Goal: Information Seeking & Learning: Learn about a topic

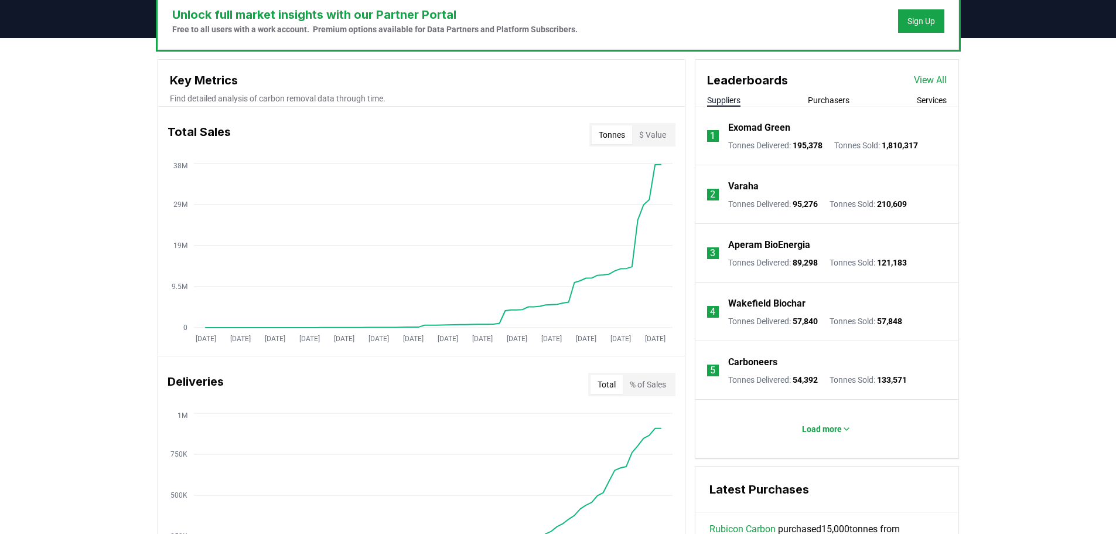
scroll to position [410, 0]
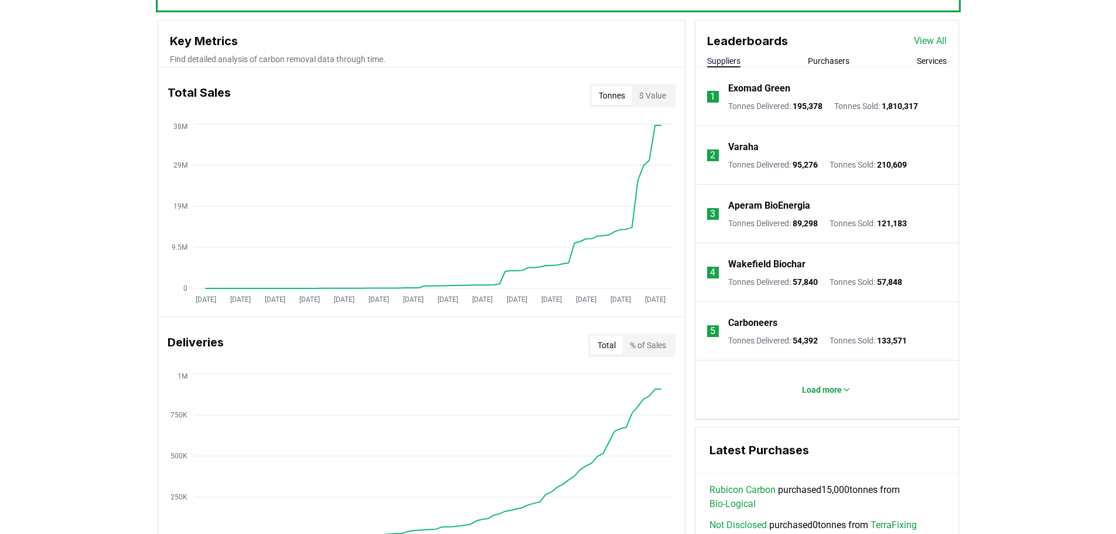
click at [948, 255] on li "4 Wakefield Biochar Tonnes Delivered : 57,840 Tonnes Sold : 57,848" at bounding box center [826, 272] width 263 height 59
click at [813, 60] on button "Purchasers" at bounding box center [829, 61] width 42 height 12
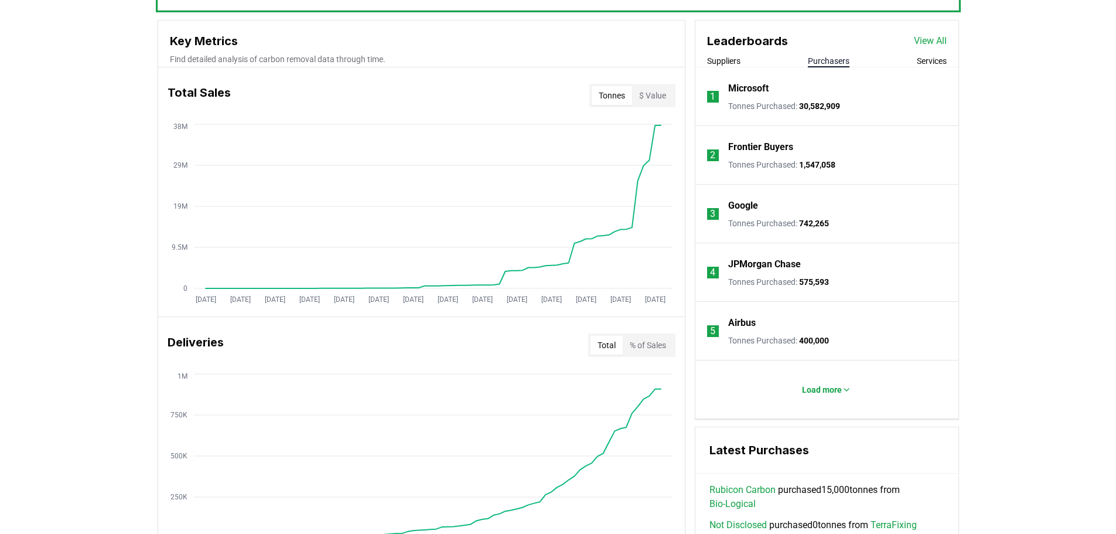
click at [923, 40] on link "View All" at bounding box center [930, 41] width 33 height 14
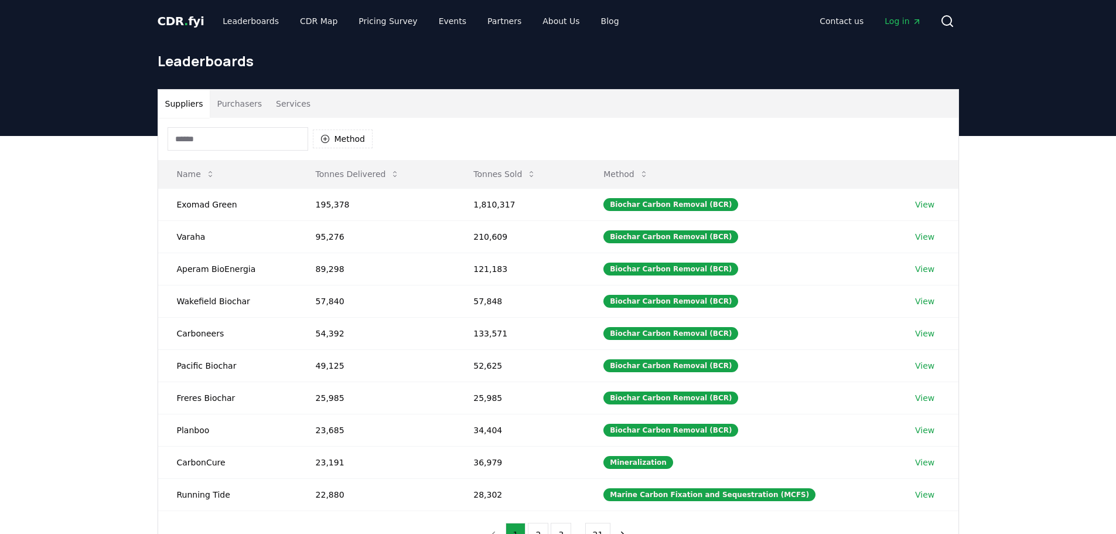
click at [240, 108] on button "Purchasers" at bounding box center [239, 104] width 59 height 28
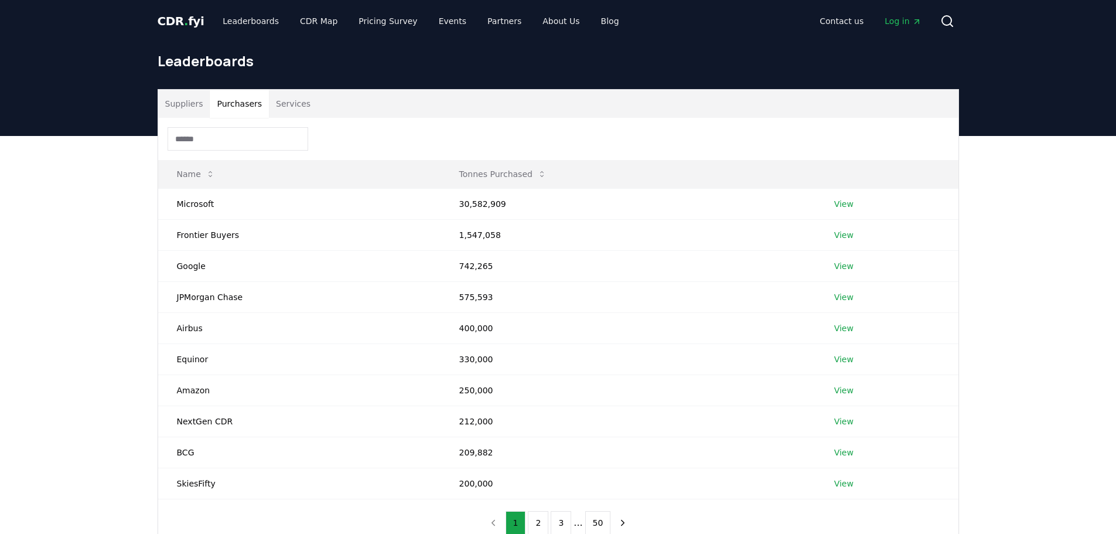
click at [232, 143] on input at bounding box center [238, 138] width 141 height 23
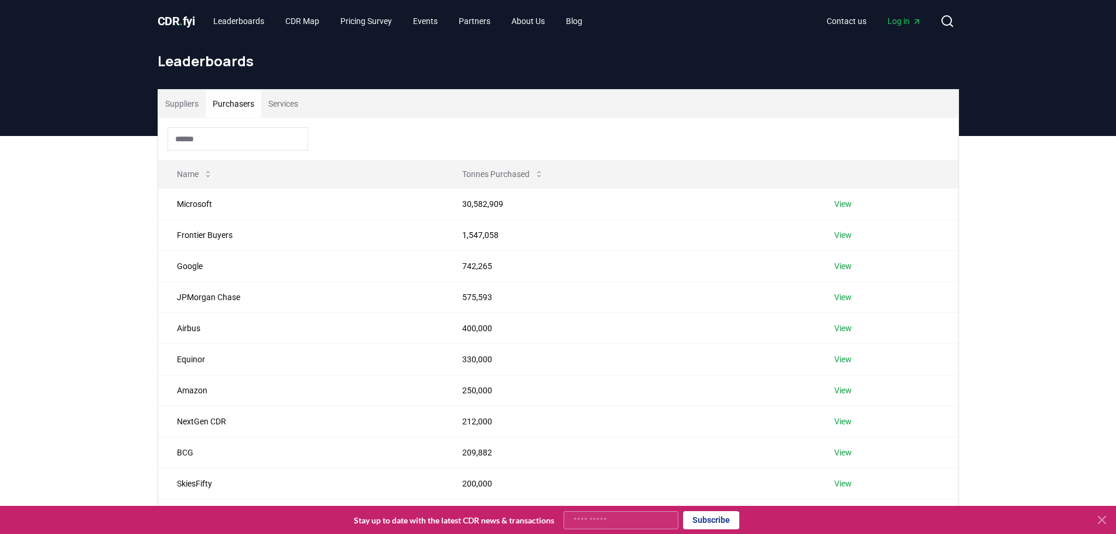
click at [176, 104] on button "Suppliers" at bounding box center [181, 104] width 47 height 28
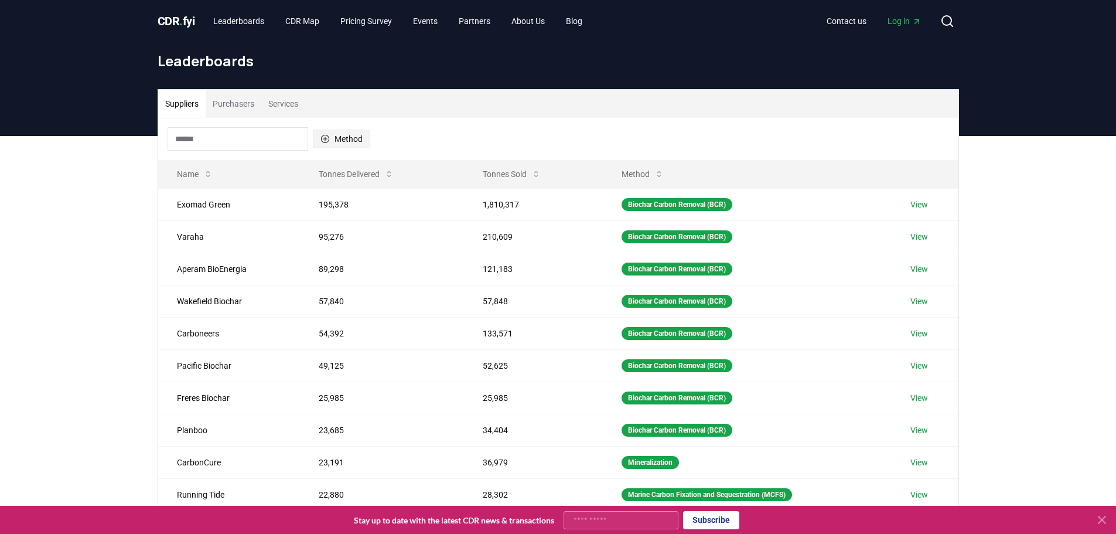
click at [341, 142] on button "Method" at bounding box center [341, 138] width 57 height 19
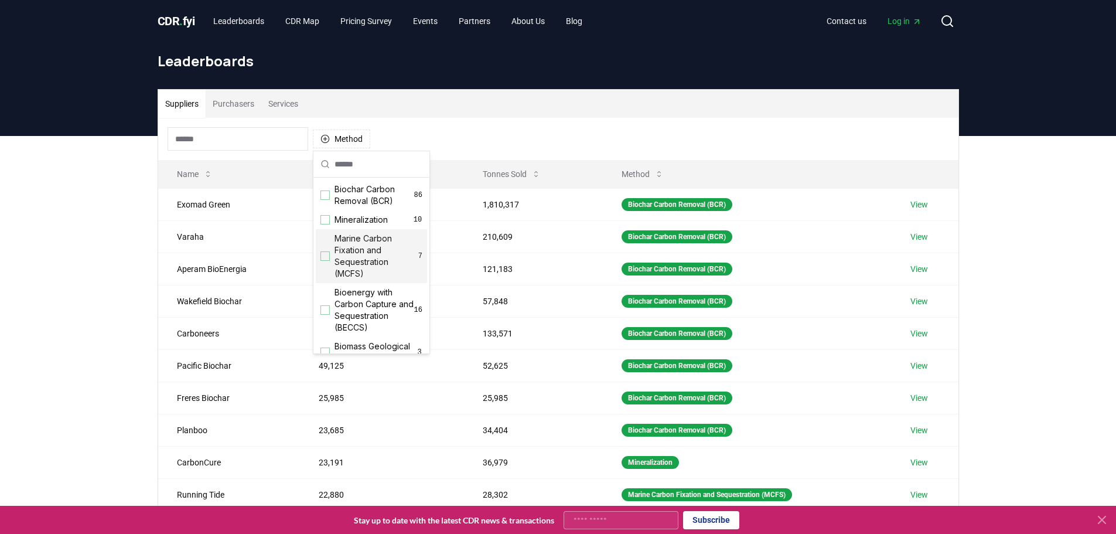
scroll to position [59, 0]
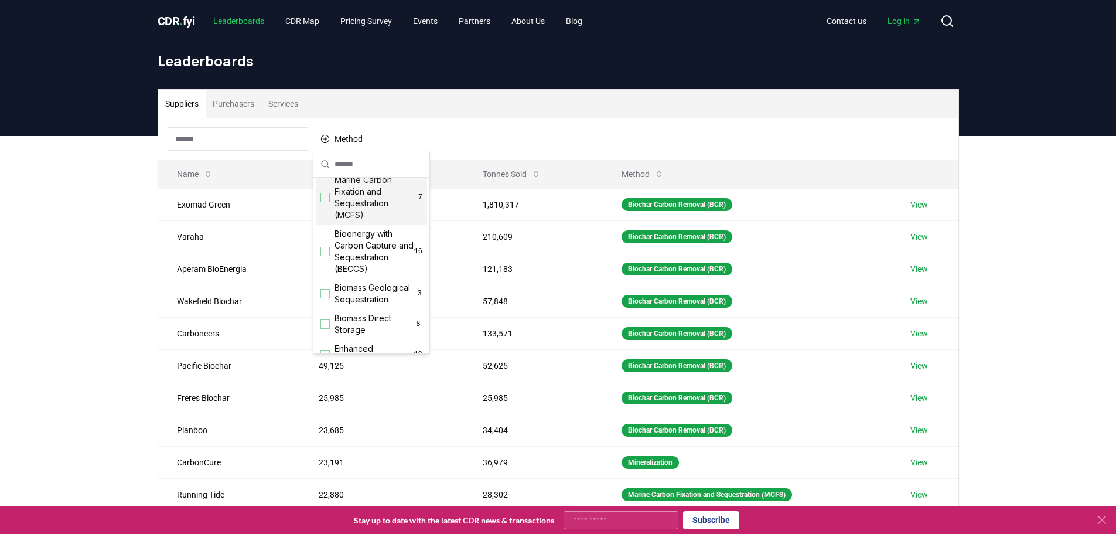
click at [258, 22] on link "Leaderboards" at bounding box center [239, 21] width 70 height 21
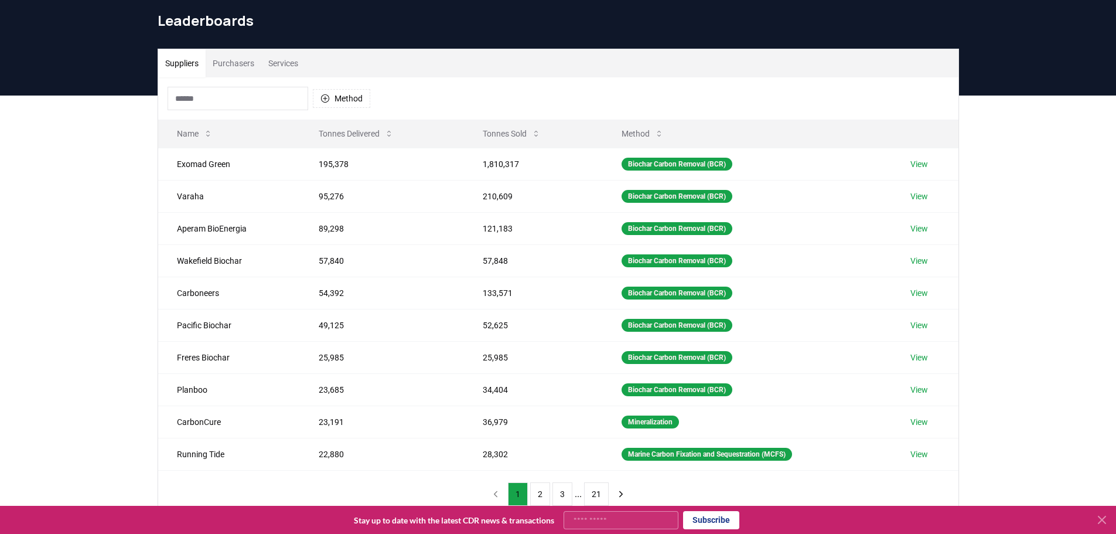
scroll to position [0, 0]
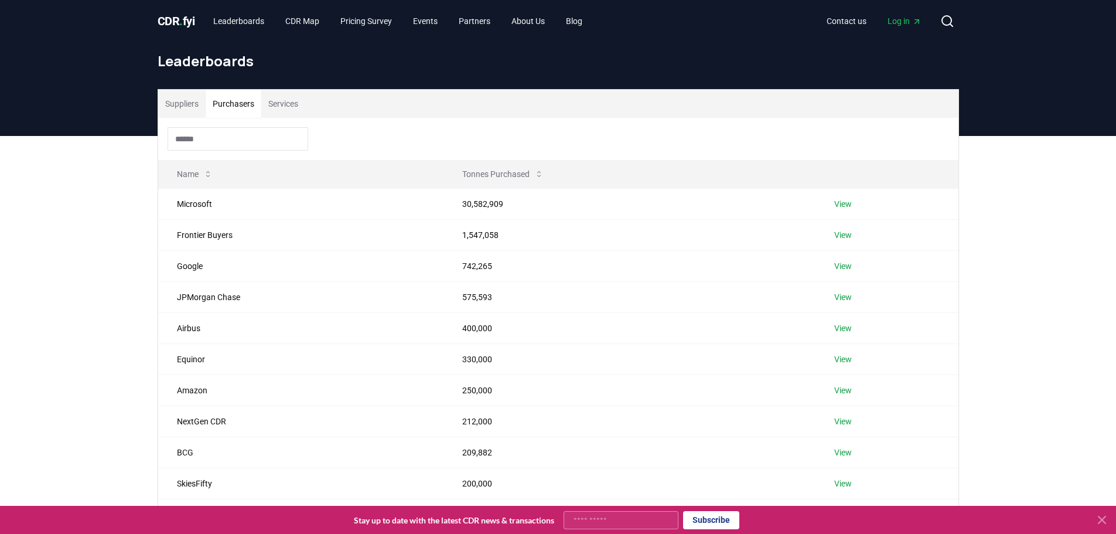
click at [241, 92] on button "Purchasers" at bounding box center [234, 104] width 56 height 28
click at [286, 107] on button "Services" at bounding box center [283, 104] width 44 height 28
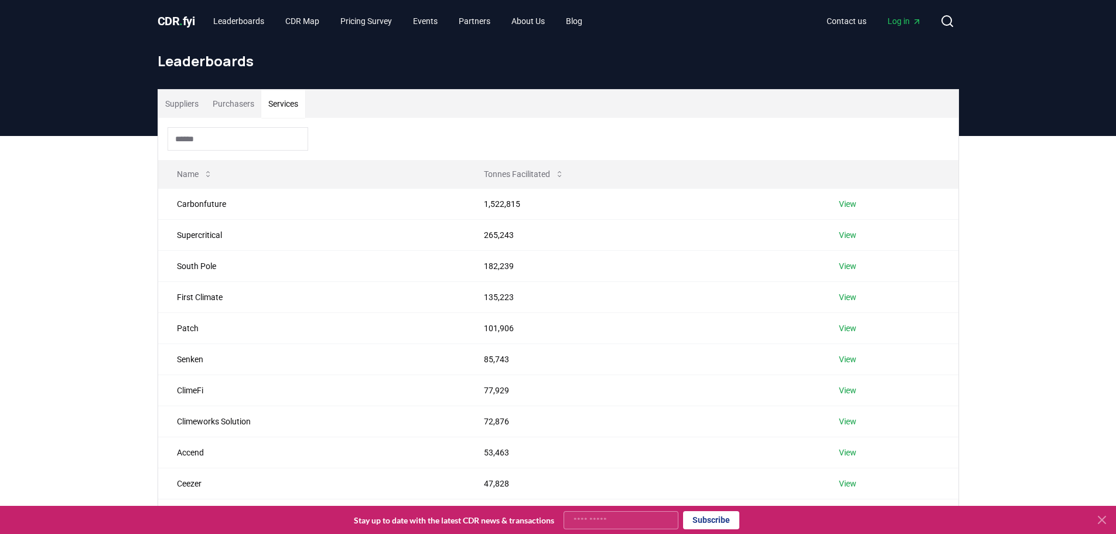
click at [238, 104] on button "Purchasers" at bounding box center [234, 104] width 56 height 28
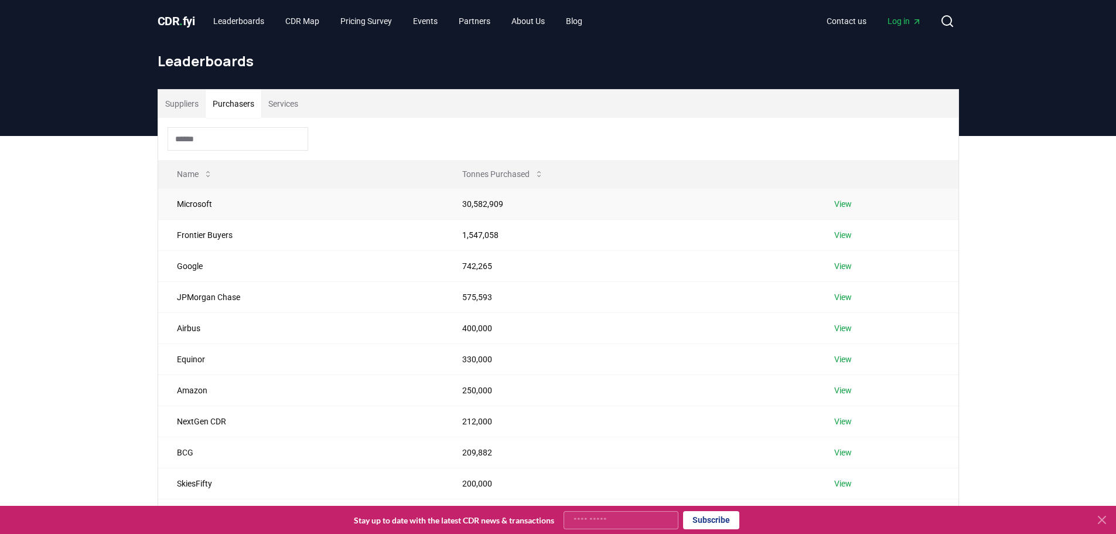
click at [847, 204] on link "View" at bounding box center [843, 204] width 18 height 12
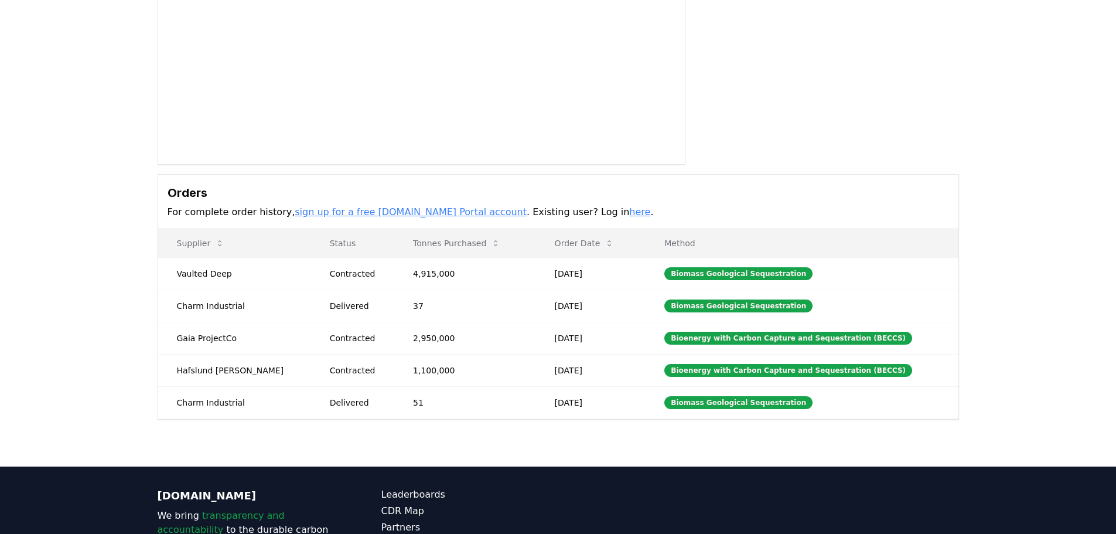
scroll to position [176, 0]
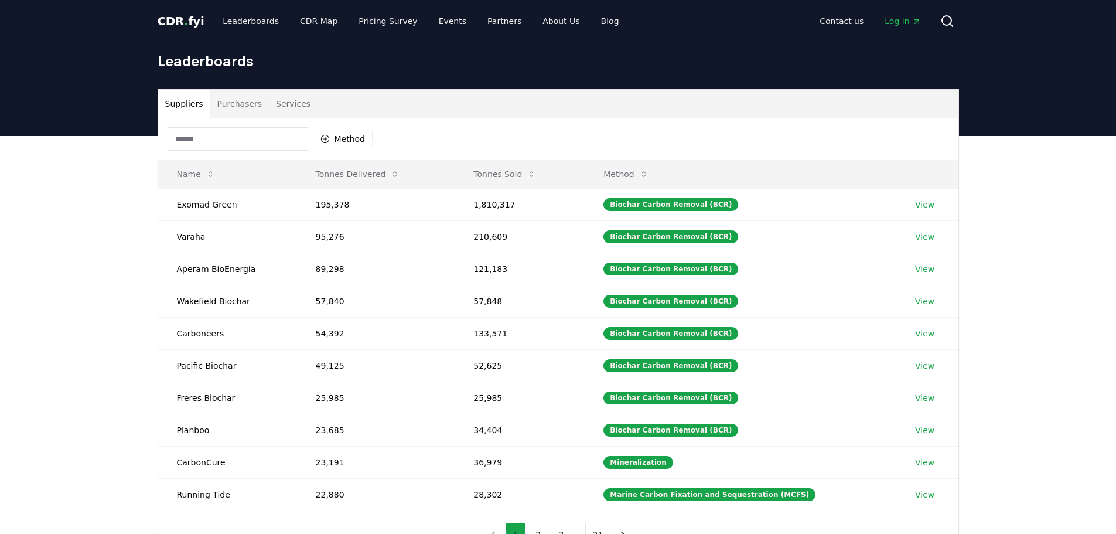
click at [259, 106] on button "Purchasers" at bounding box center [239, 104] width 59 height 28
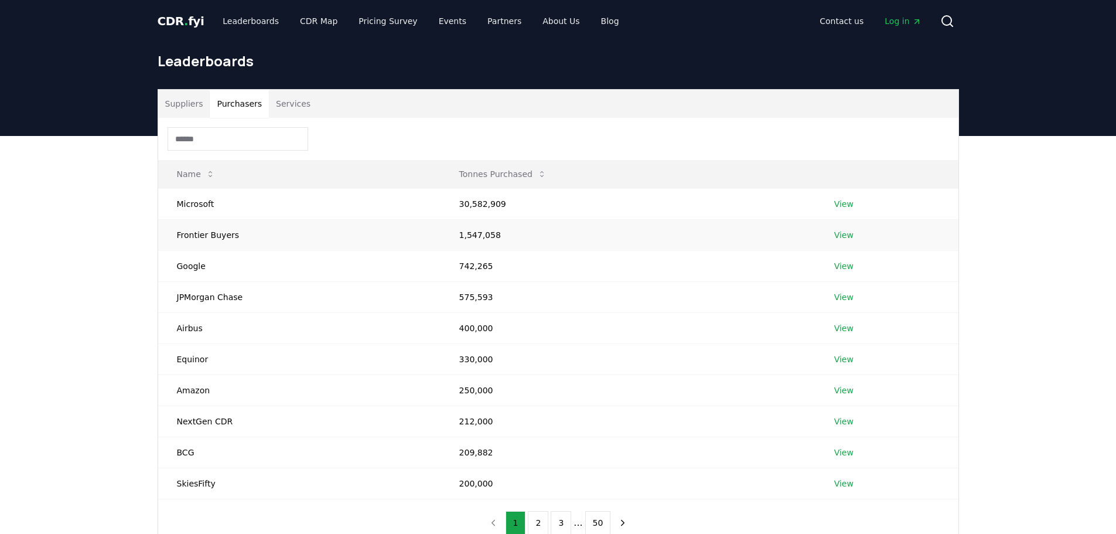
click at [840, 234] on link "View" at bounding box center [843, 235] width 19 height 12
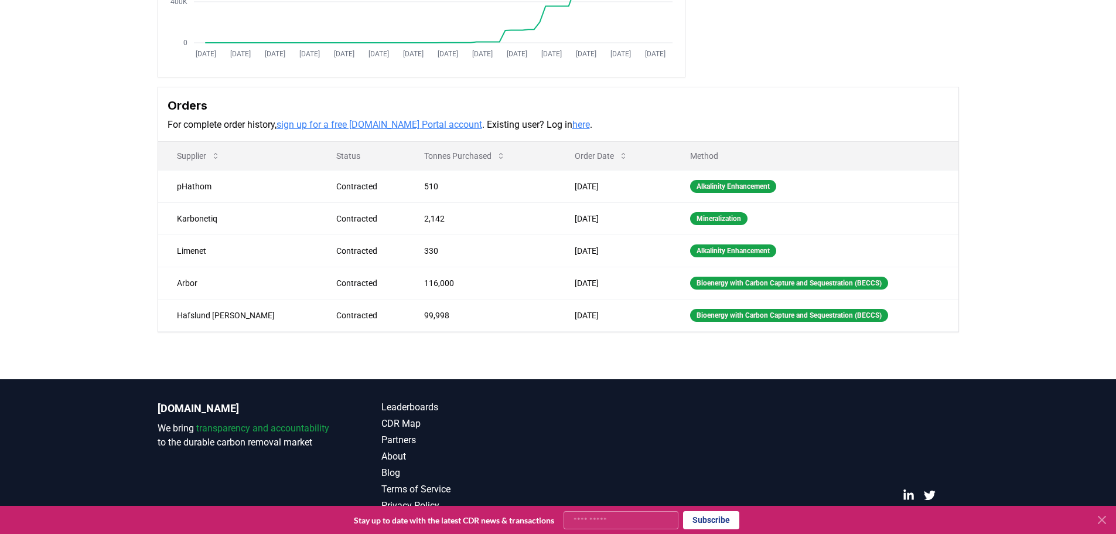
scroll to position [278, 0]
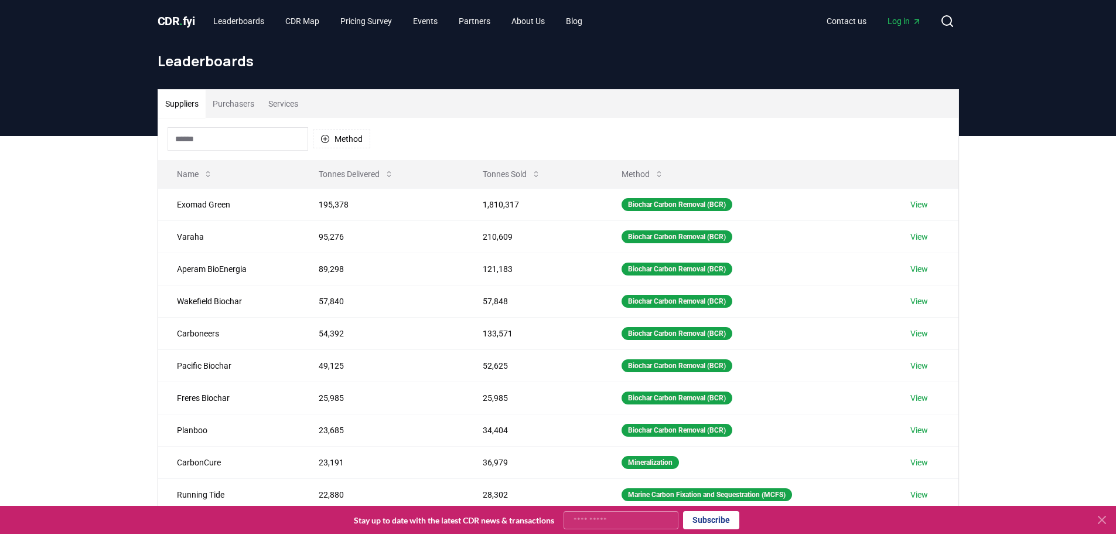
click at [261, 106] on button "Purchasers" at bounding box center [234, 104] width 56 height 28
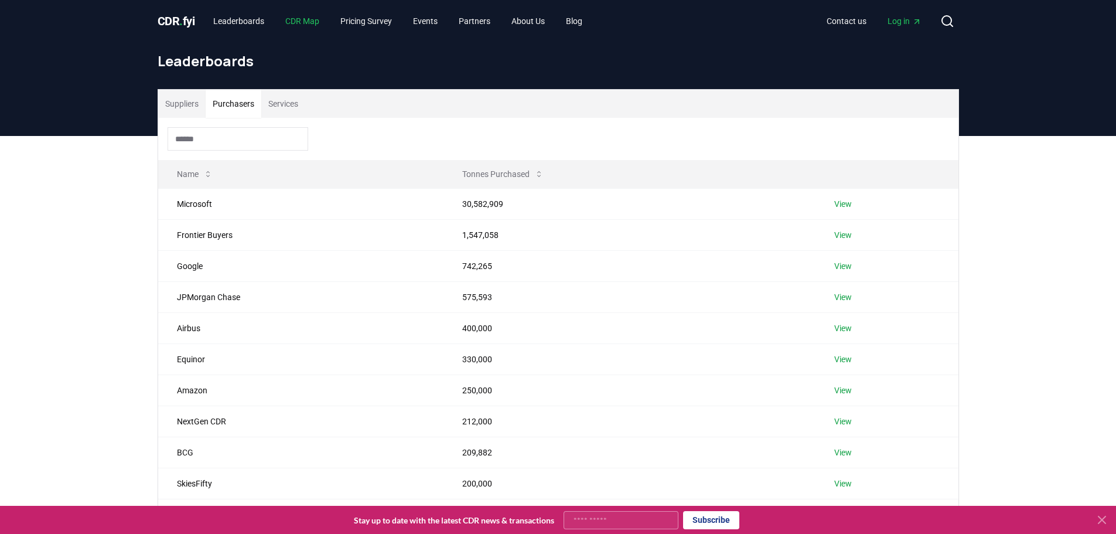
click at [315, 22] on link "CDR Map" at bounding box center [302, 21] width 53 height 21
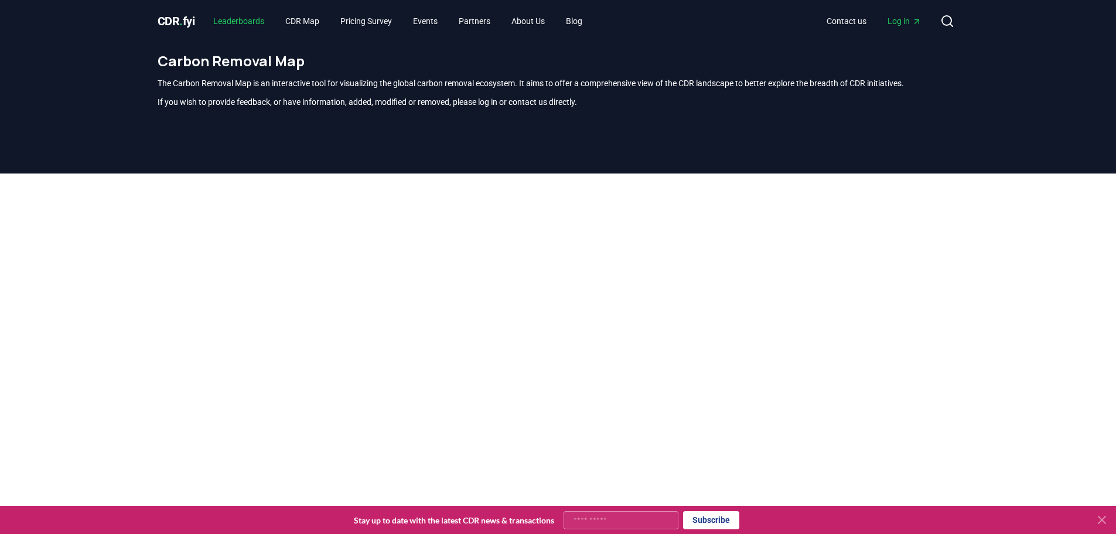
click at [250, 27] on link "Leaderboards" at bounding box center [239, 21] width 70 height 21
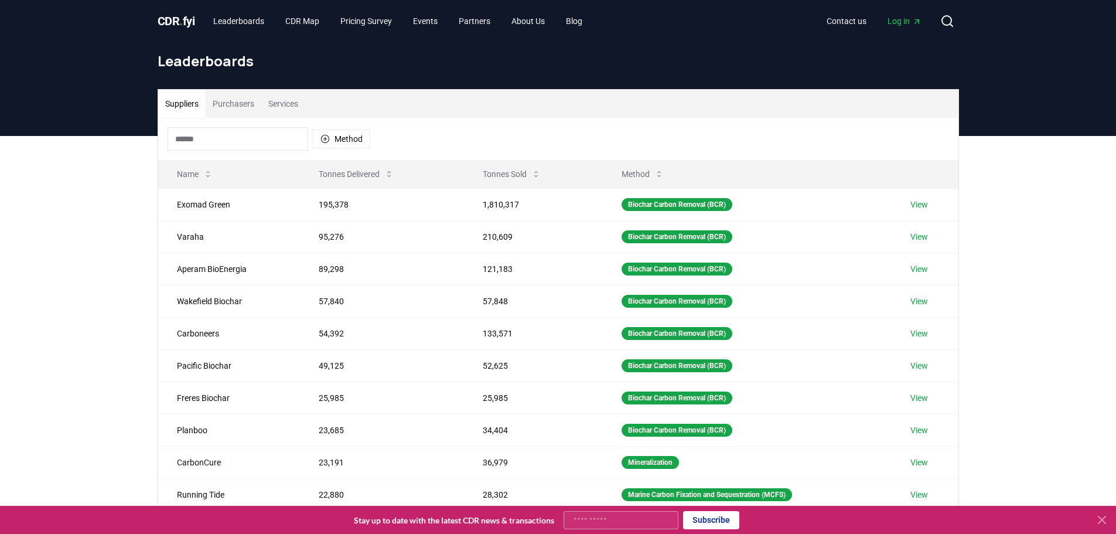
click at [242, 102] on button "Purchasers" at bounding box center [234, 104] width 56 height 28
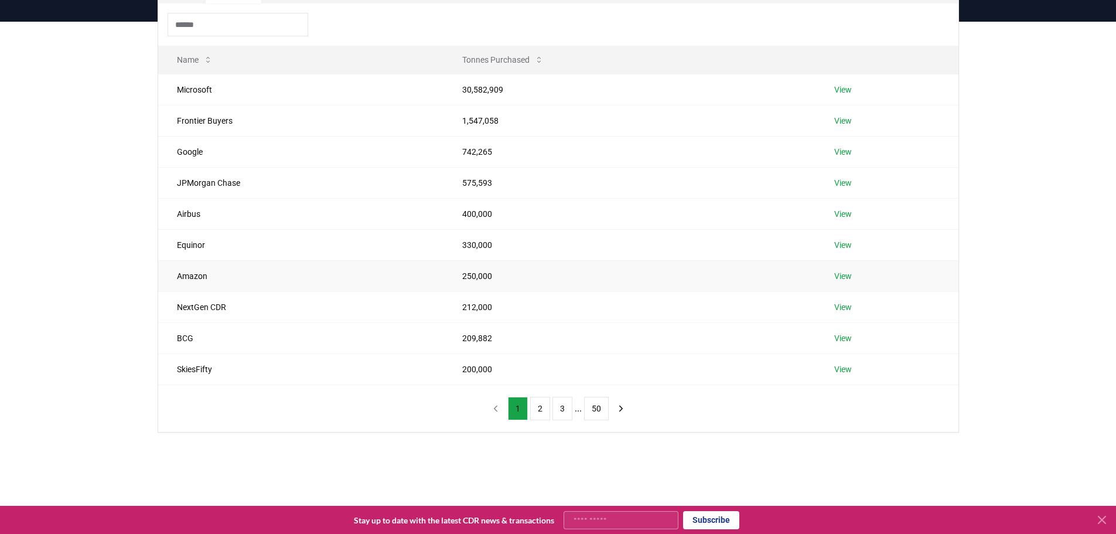
scroll to position [59, 0]
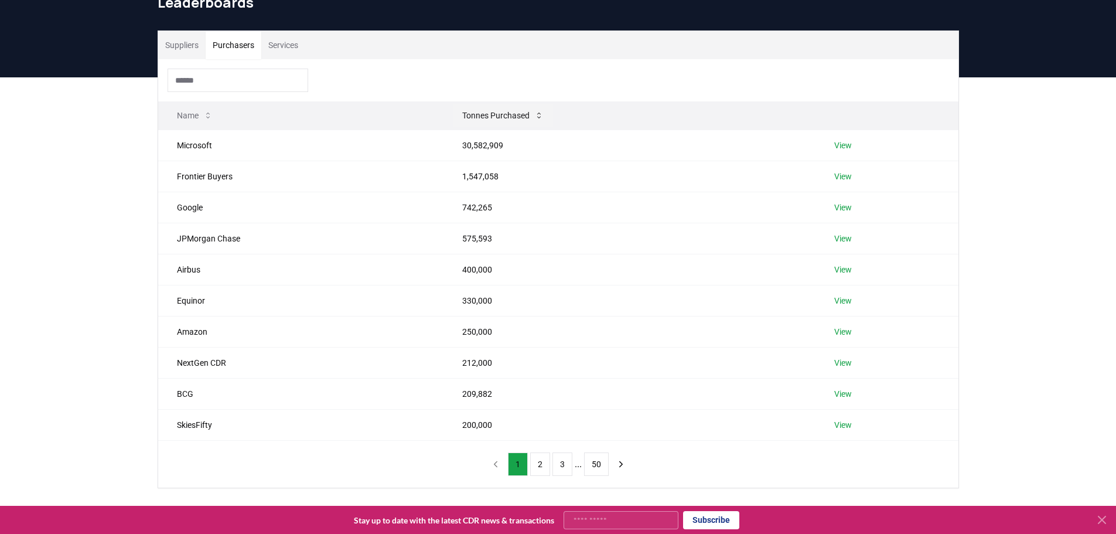
click at [524, 121] on button "Tonnes Purchased" at bounding box center [503, 115] width 100 height 23
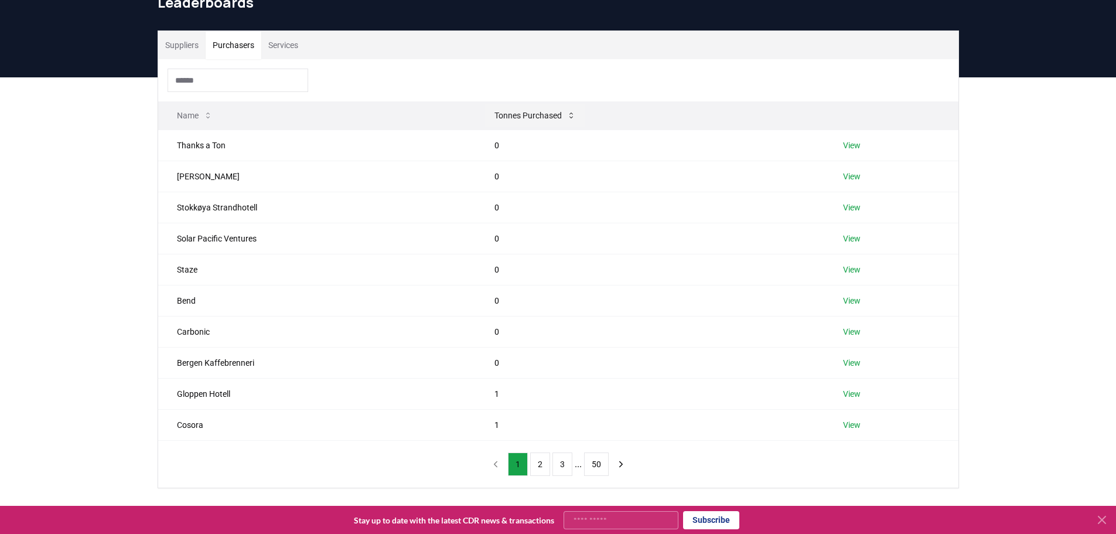
click at [524, 121] on button "Tonnes Purchased" at bounding box center [535, 115] width 100 height 23
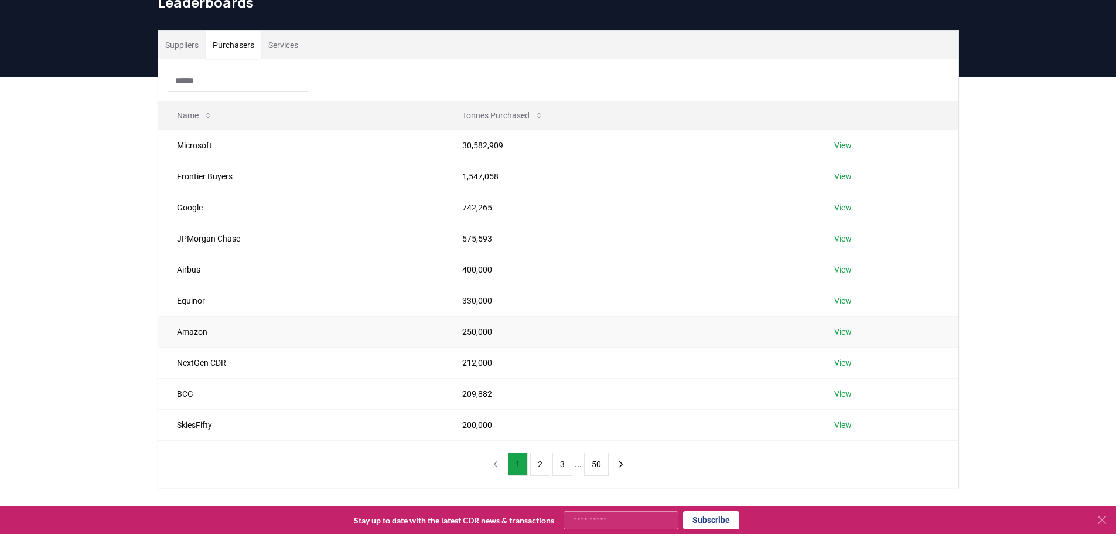
click at [841, 333] on link "View" at bounding box center [843, 332] width 18 height 12
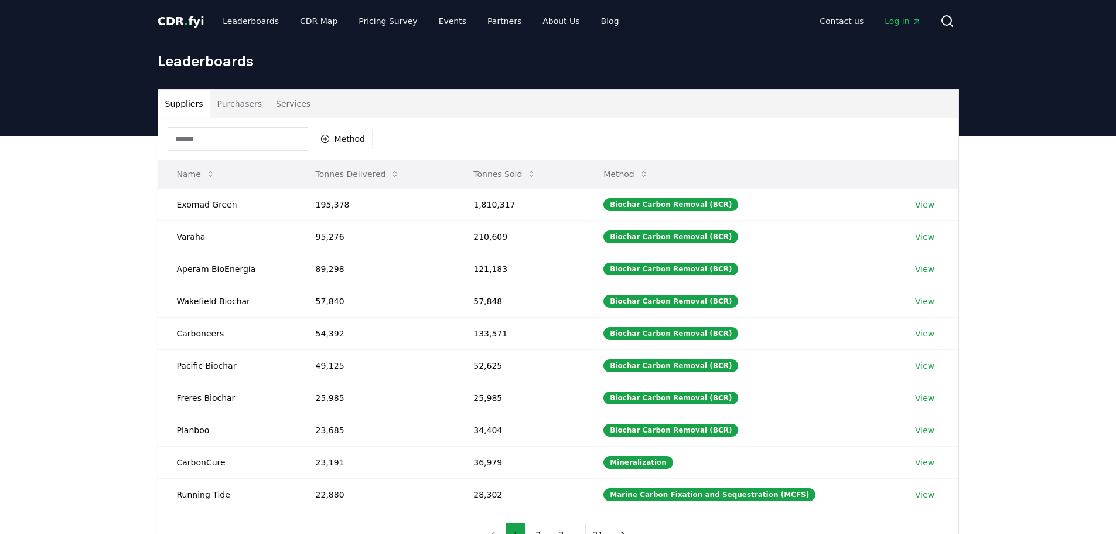
scroll to position [59, 0]
